Goal: Information Seeking & Learning: Learn about a topic

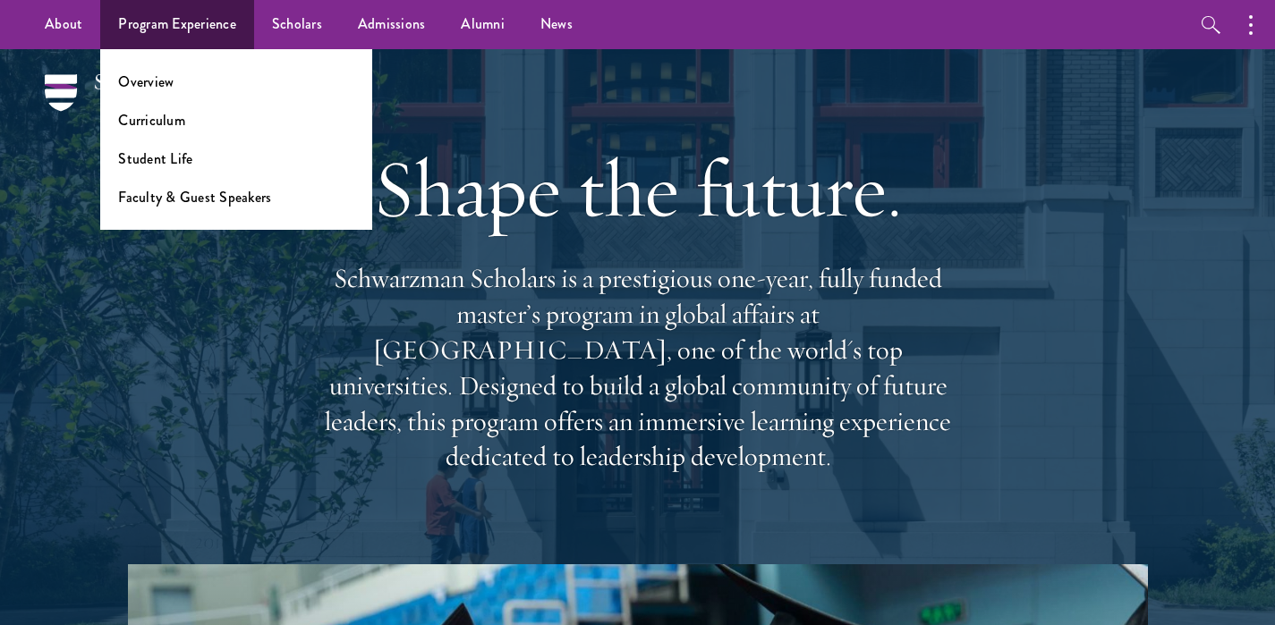
click at [182, 34] on link "Program Experience" at bounding box center [177, 24] width 154 height 49
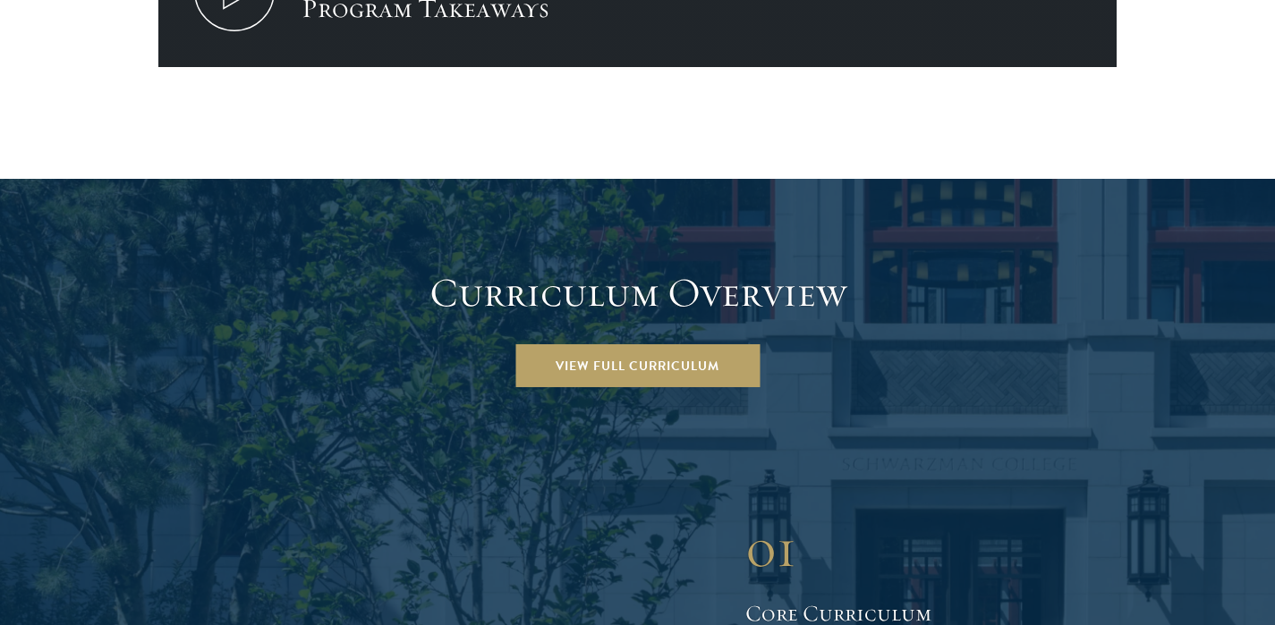
scroll to position [2409, 0]
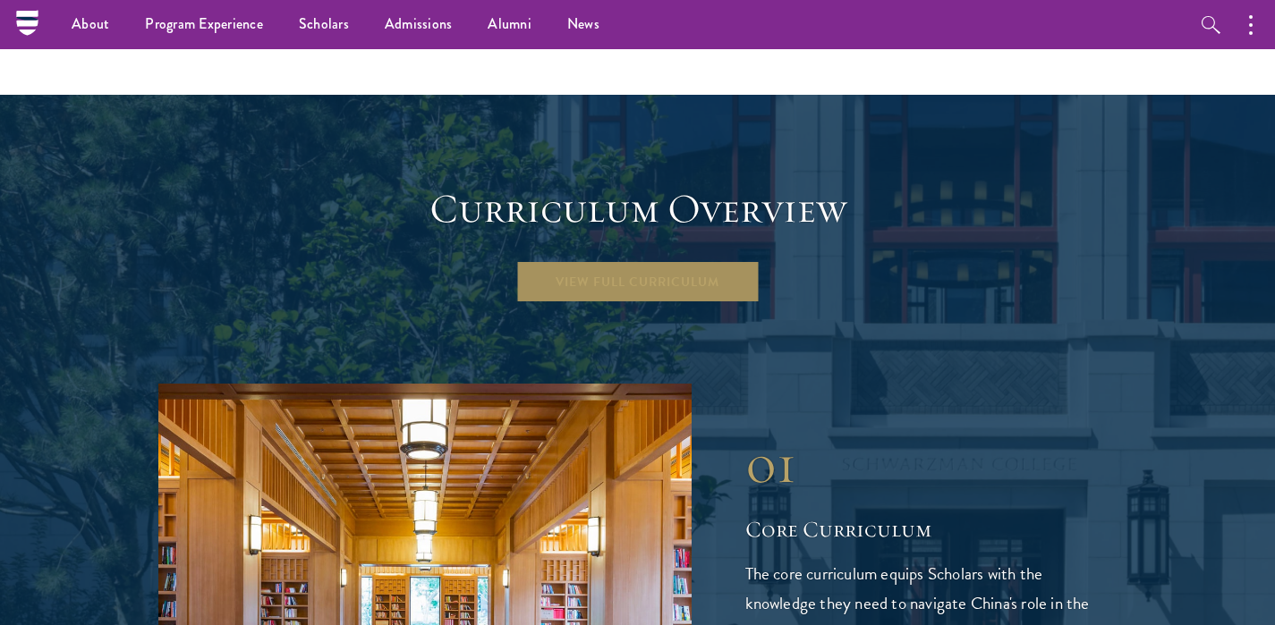
click at [626, 260] on link "View Full Curriculum" at bounding box center [637, 281] width 244 height 43
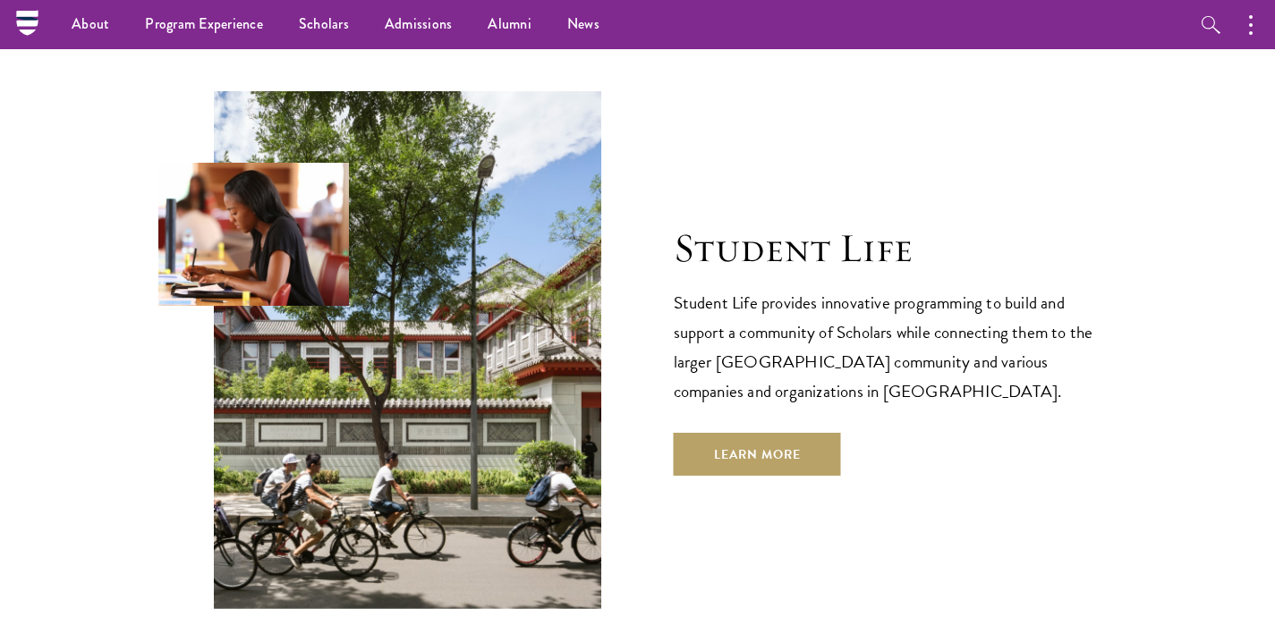
scroll to position [5823, 0]
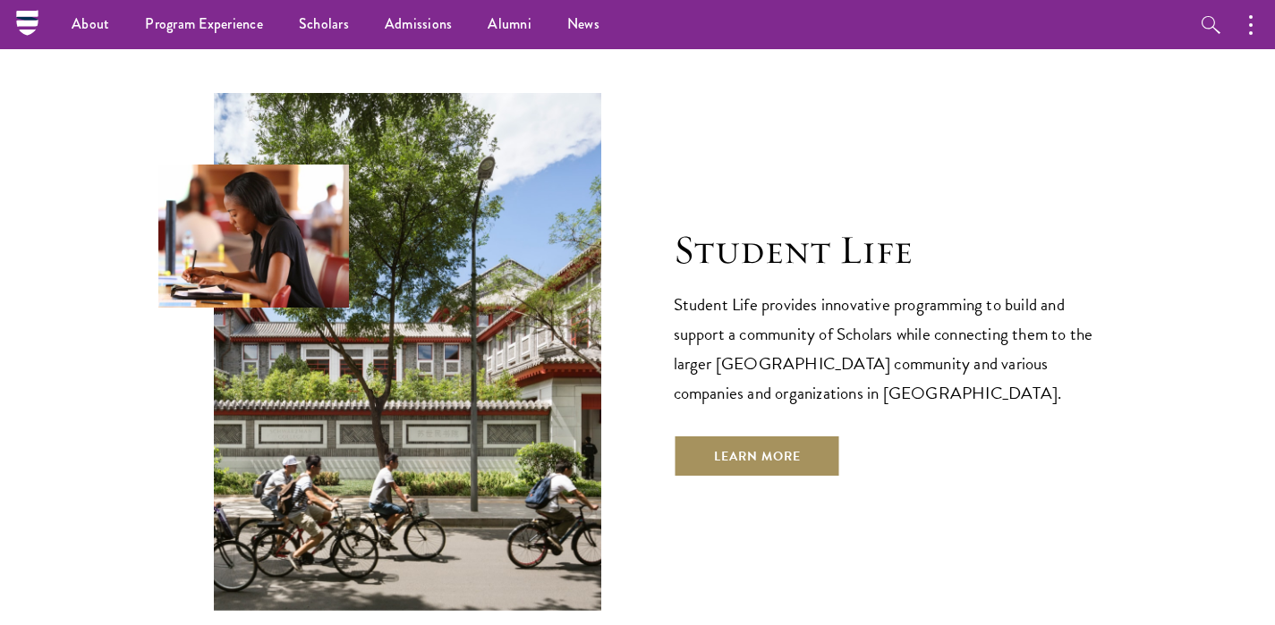
click at [769, 435] on link "Learn More" at bounding box center [757, 456] width 167 height 43
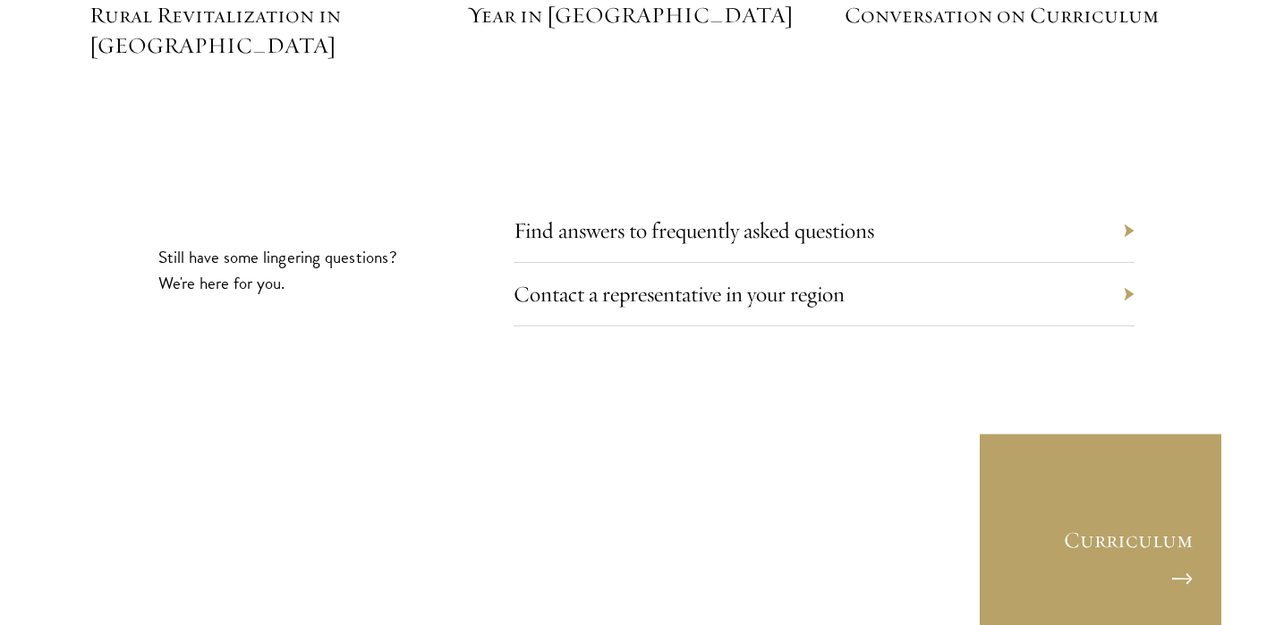
scroll to position [8311, 0]
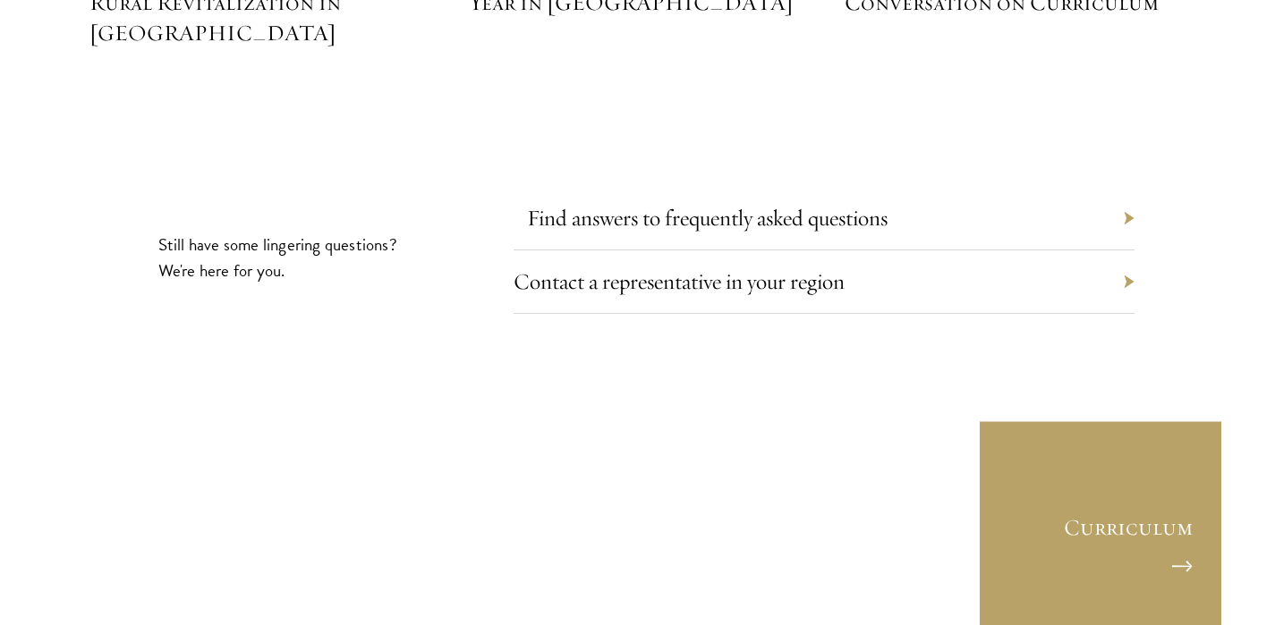
click at [693, 204] on link "Find answers to frequently asked questions" at bounding box center [707, 218] width 361 height 28
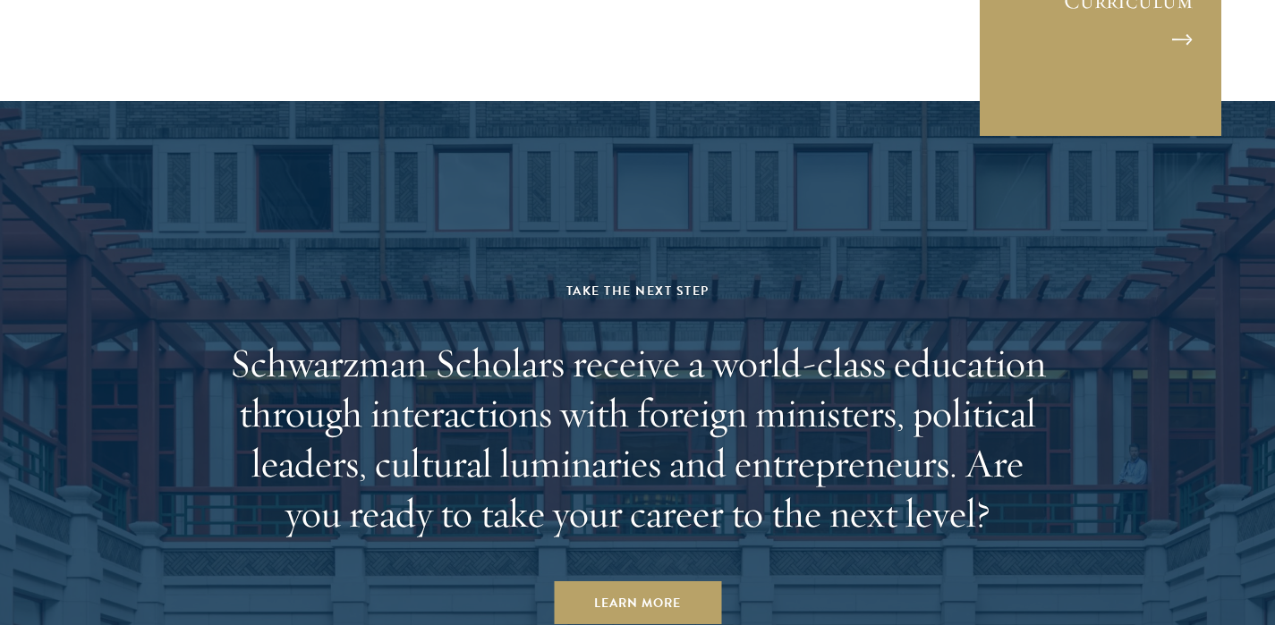
scroll to position [8856, 0]
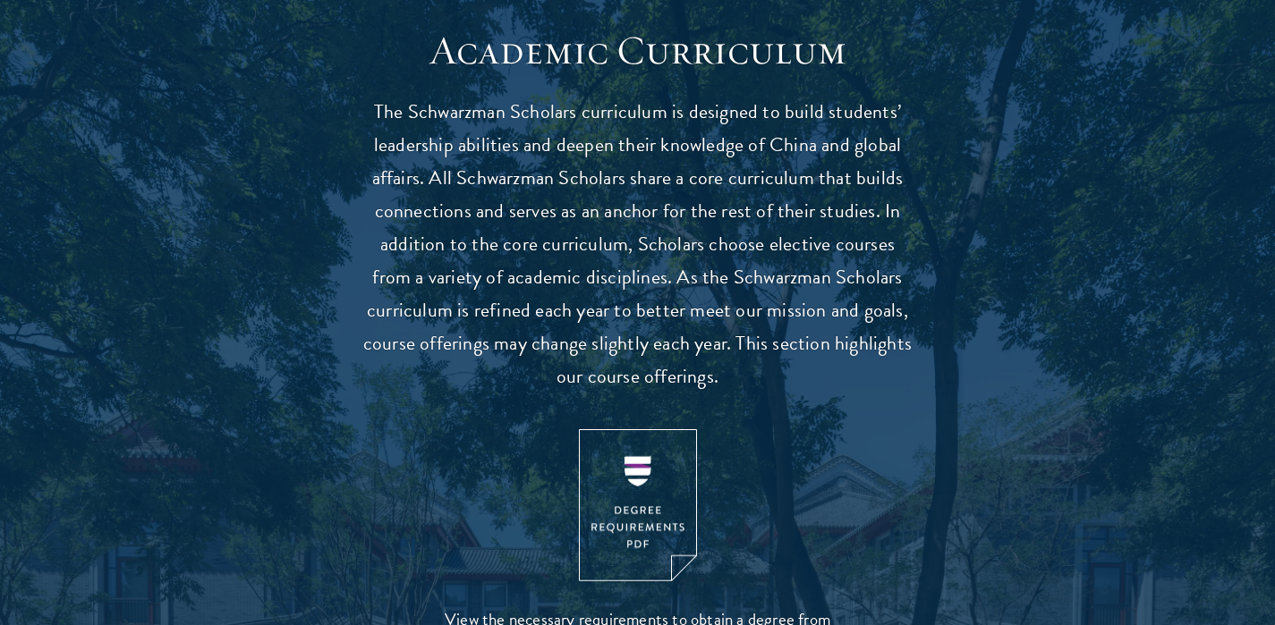
scroll to position [1700, 0]
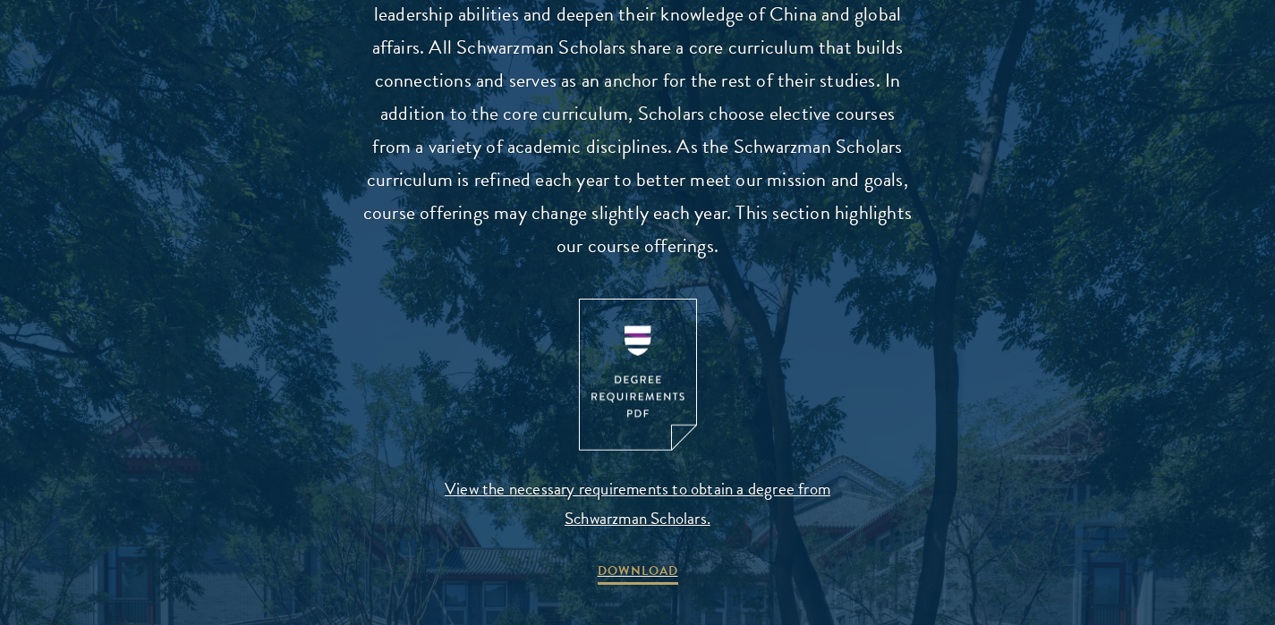
click at [629, 386] on img at bounding box center [638, 375] width 118 height 153
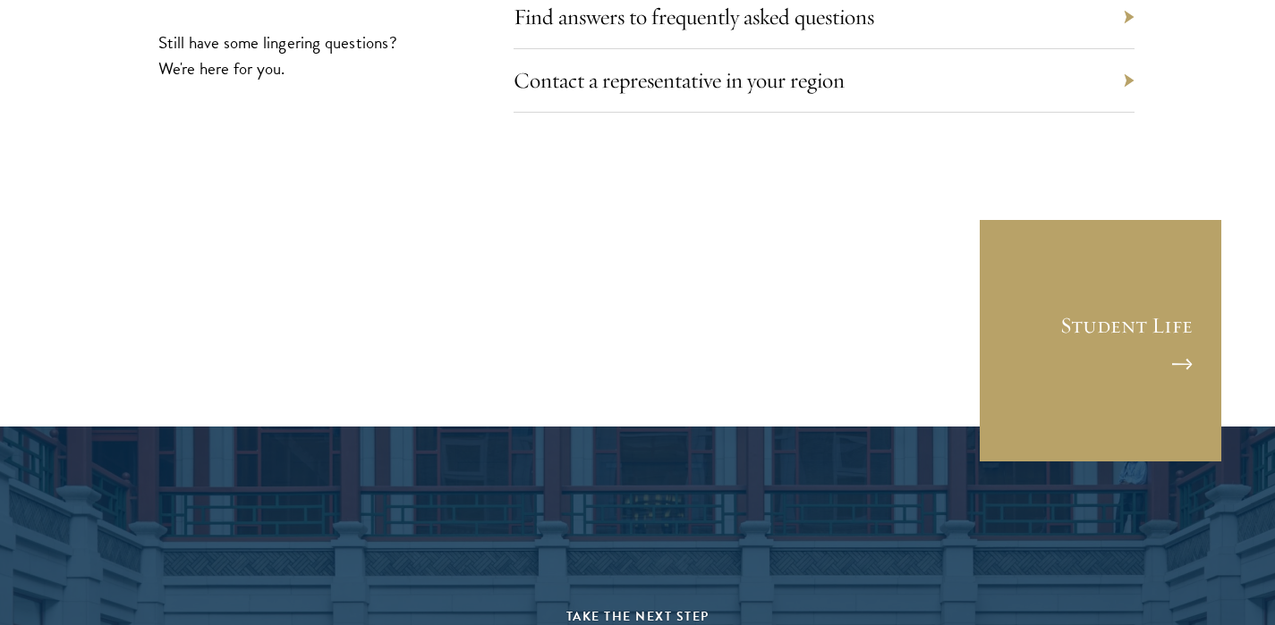
scroll to position [9958, 0]
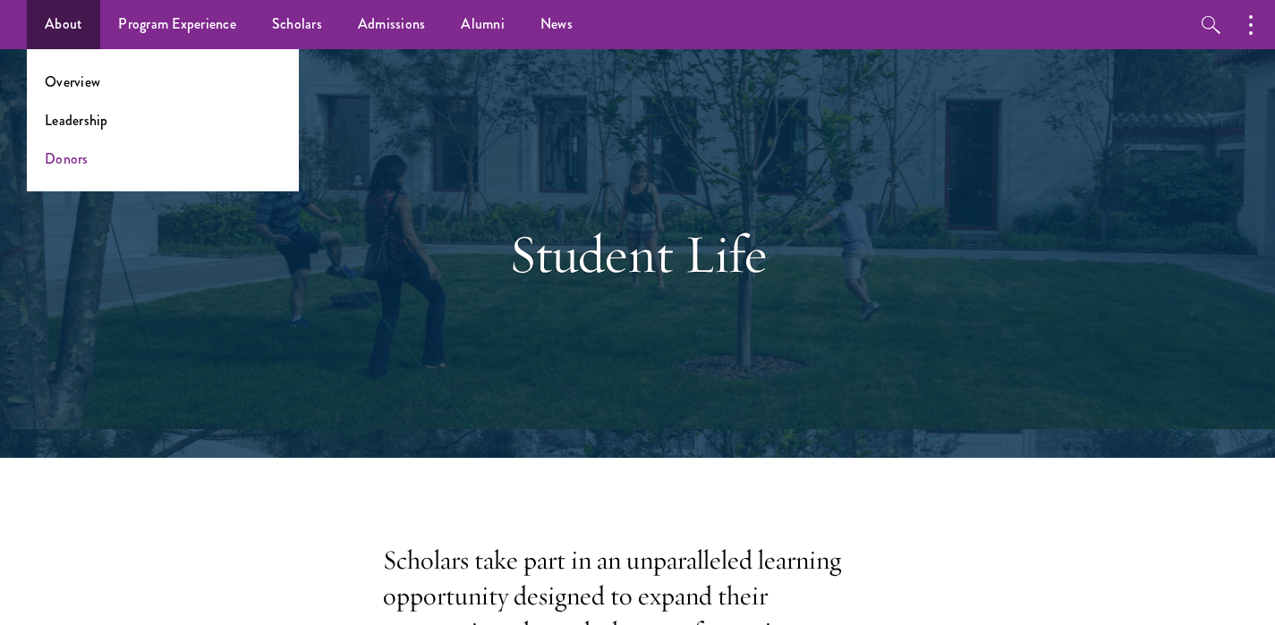
click at [67, 166] on link "Donors" at bounding box center [67, 159] width 44 height 21
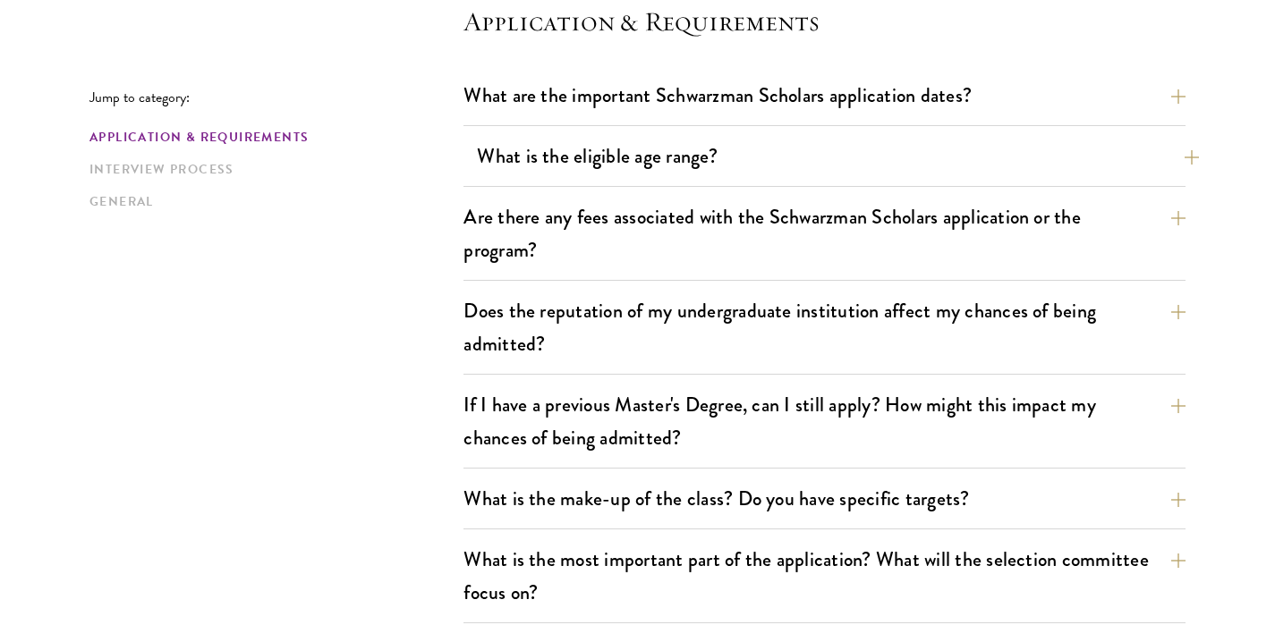
scroll to position [525, 0]
